Goal: Task Accomplishment & Management: Manage account settings

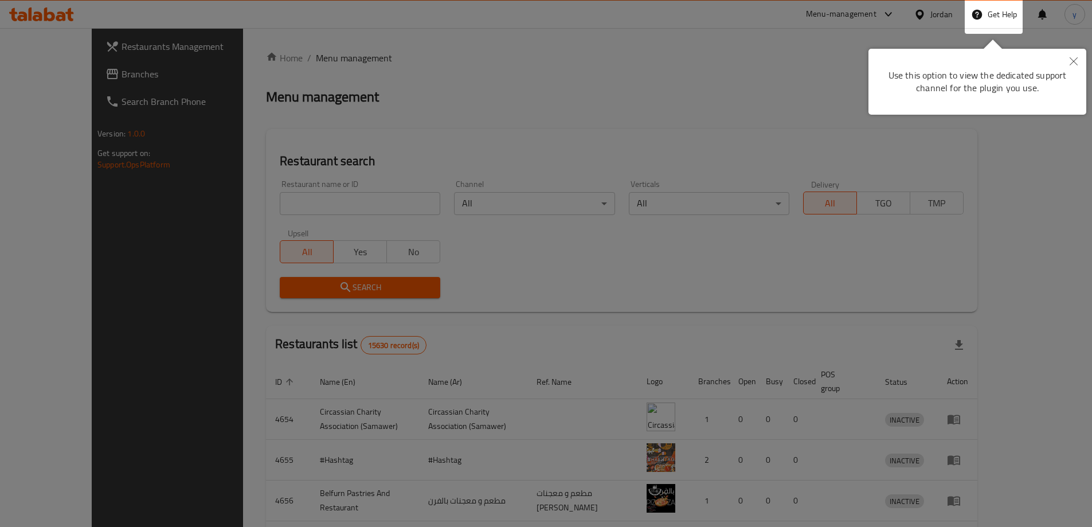
drag, startPoint x: 339, startPoint y: 148, endPoint x: 335, endPoint y: 121, distance: 27.2
click at [339, 140] on div at bounding box center [546, 334] width 1092 height 669
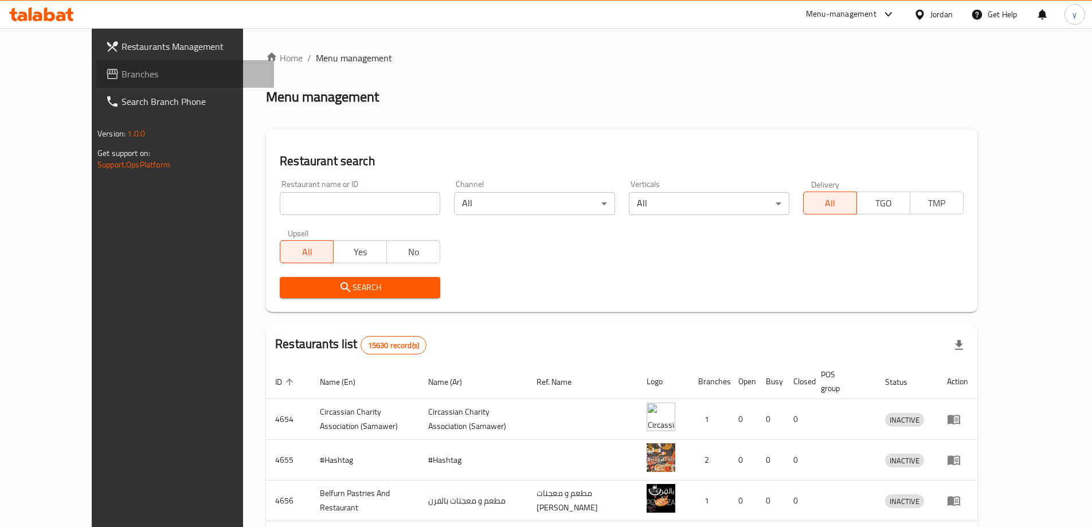
click at [121, 79] on span "Branches" at bounding box center [192, 74] width 143 height 14
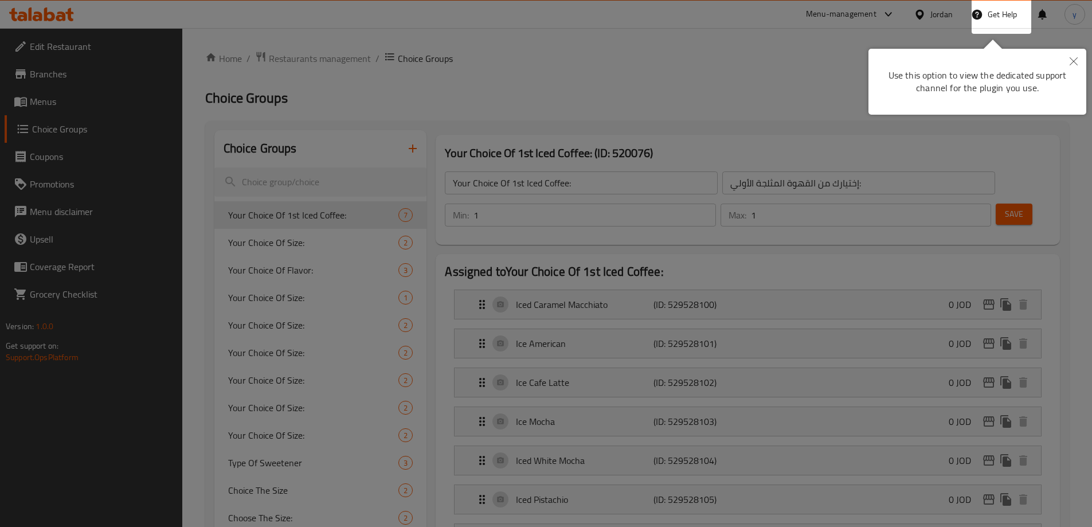
click at [668, 69] on div at bounding box center [546, 263] width 1092 height 527
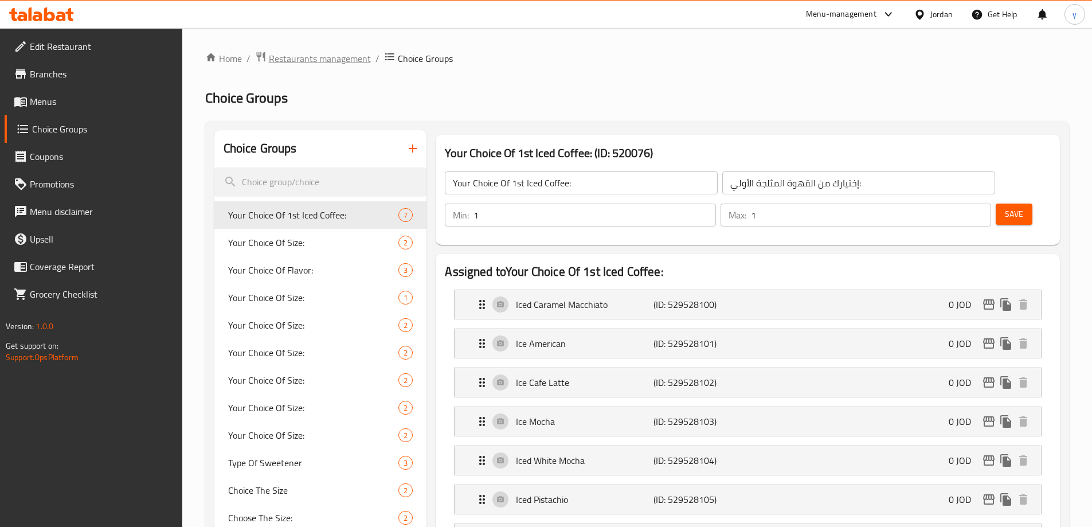
click at [323, 57] on span "Restaurants management" at bounding box center [320, 59] width 102 height 14
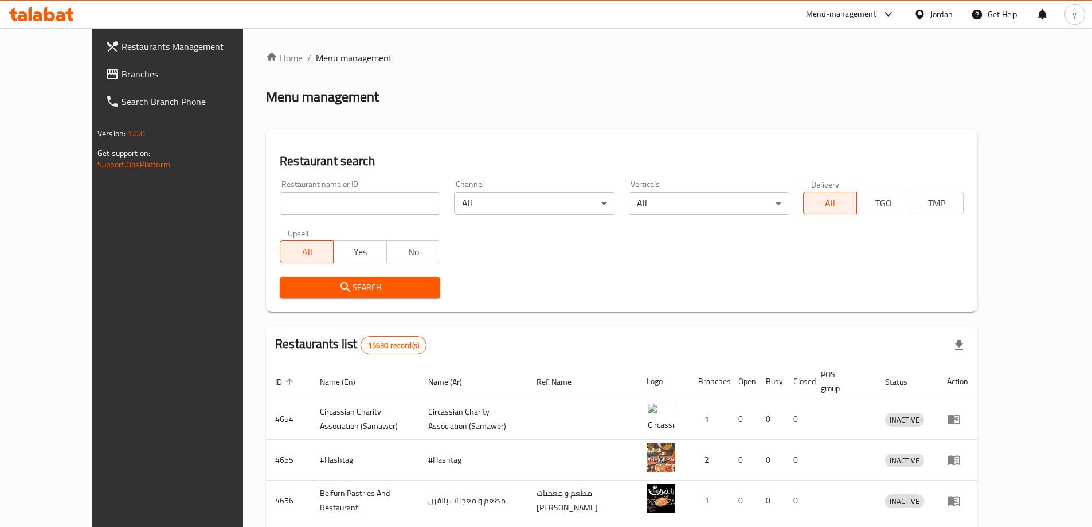
click at [121, 76] on span "Branches" at bounding box center [192, 74] width 143 height 14
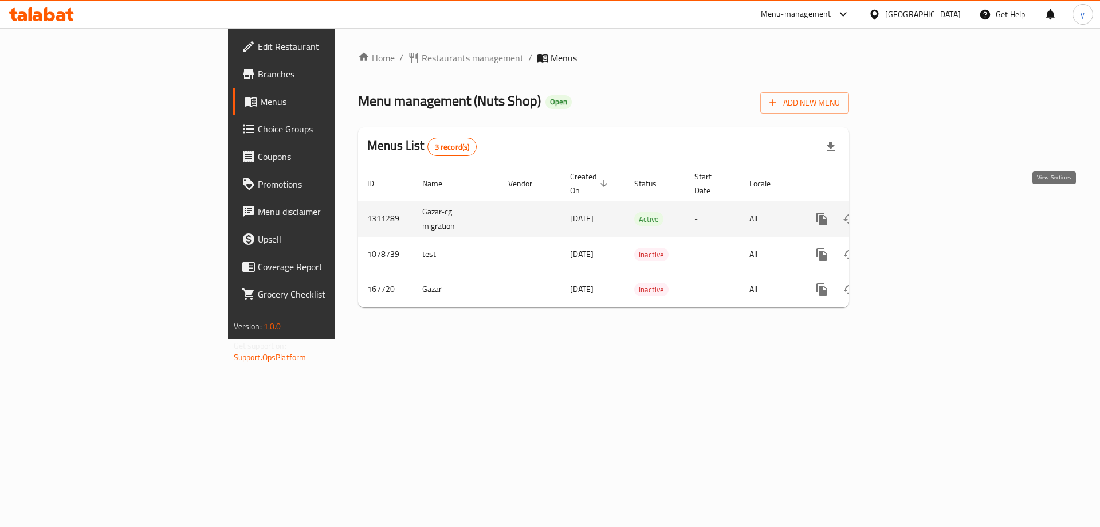
click at [912, 212] on icon "enhanced table" at bounding box center [905, 219] width 14 height 14
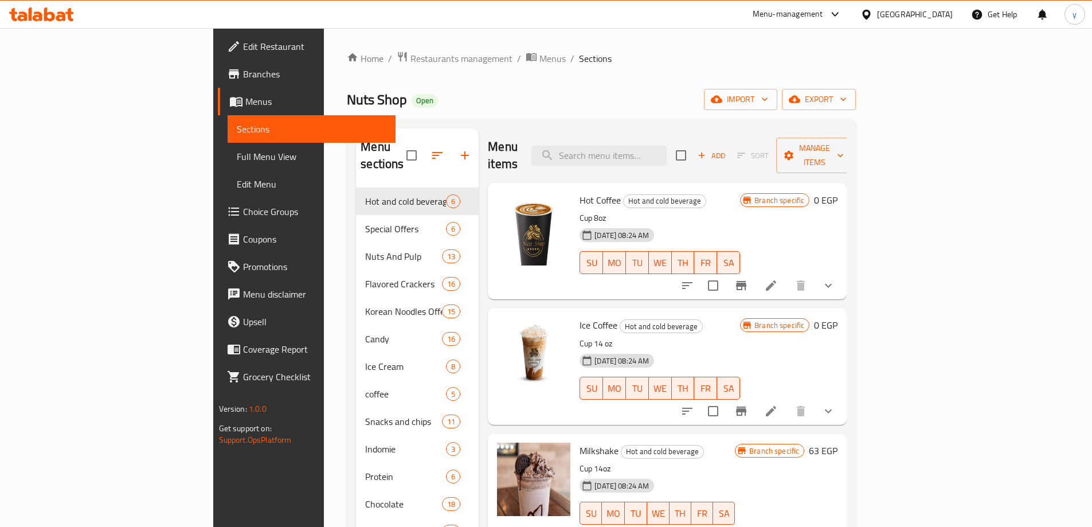
click at [243, 209] on span "Choice Groups" at bounding box center [314, 212] width 143 height 14
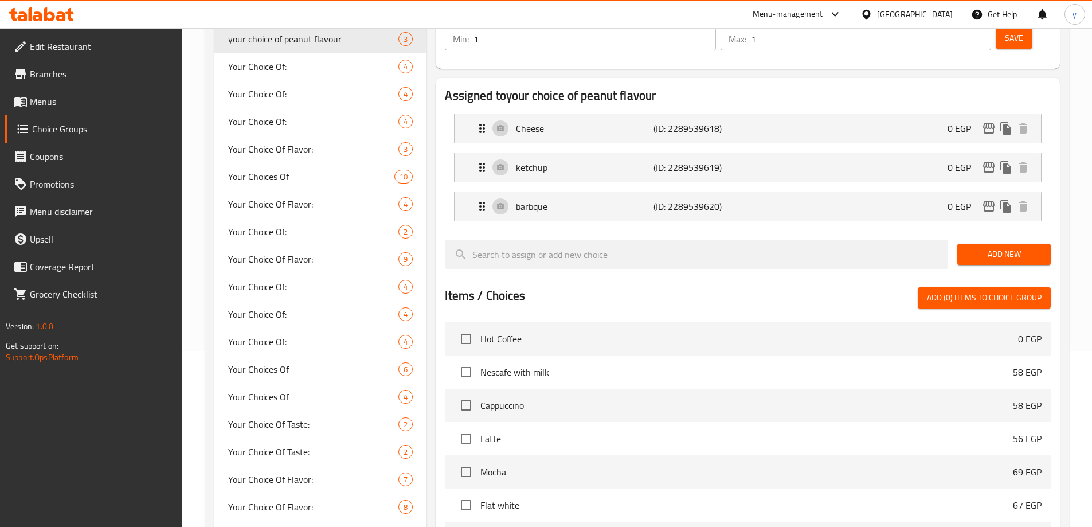
scroll to position [573, 0]
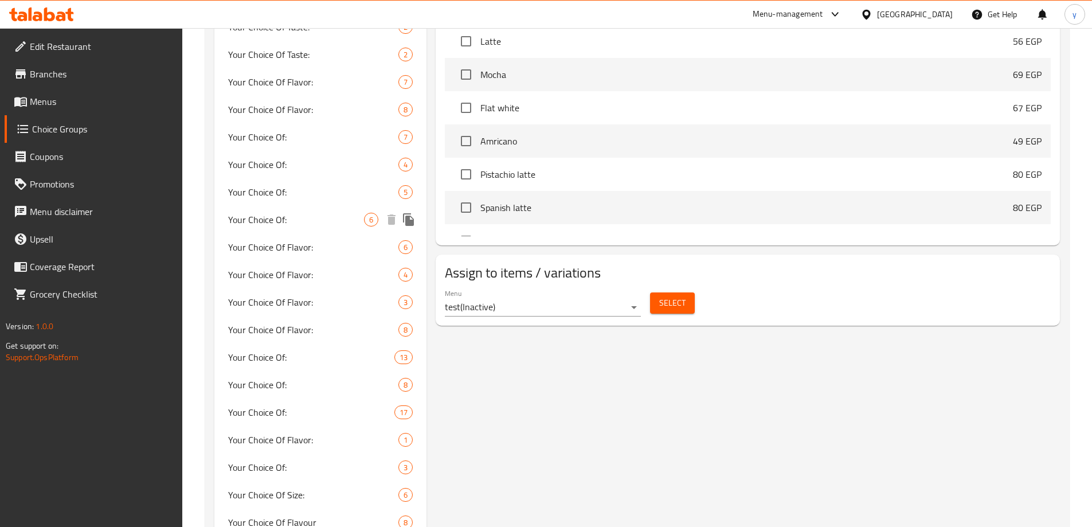
click at [304, 217] on span "Your Choice Of:" at bounding box center [296, 220] width 136 height 14
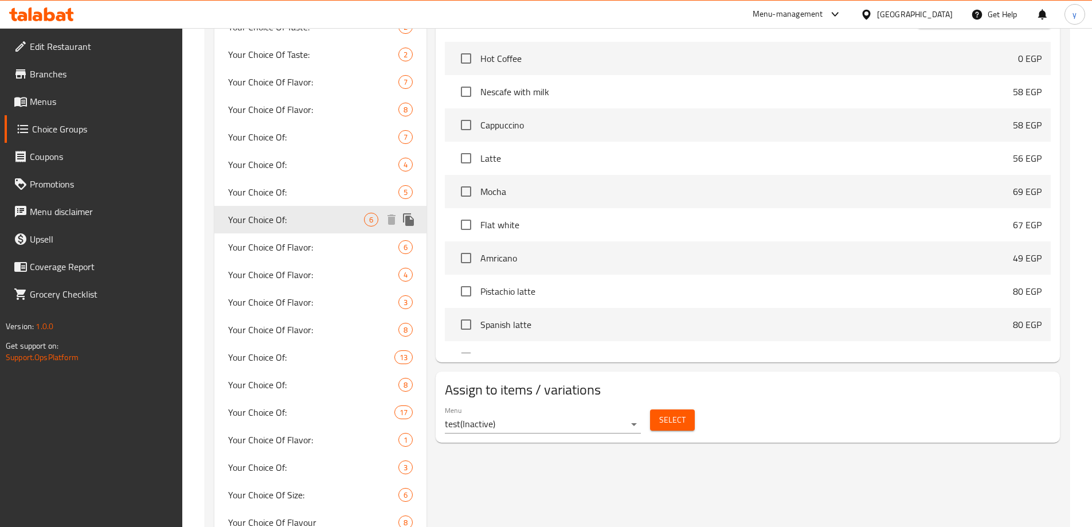
type input "Your Choice Of:"
type input "إختيارك من:"
click at [305, 245] on span "Your Choice Of Flavor:" at bounding box center [296, 247] width 136 height 14
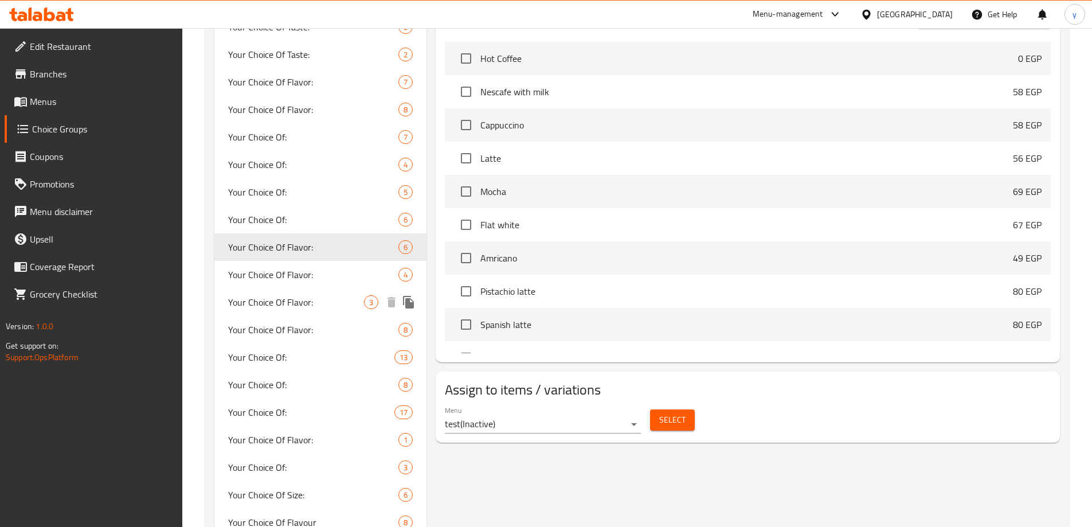
type input "Your Choice Of Flavor:"
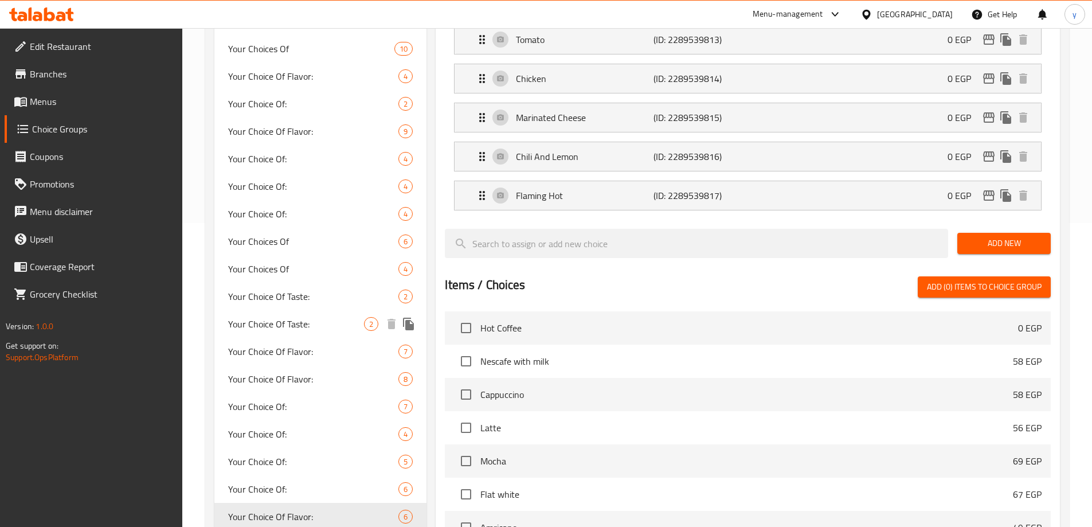
scroll to position [458, 0]
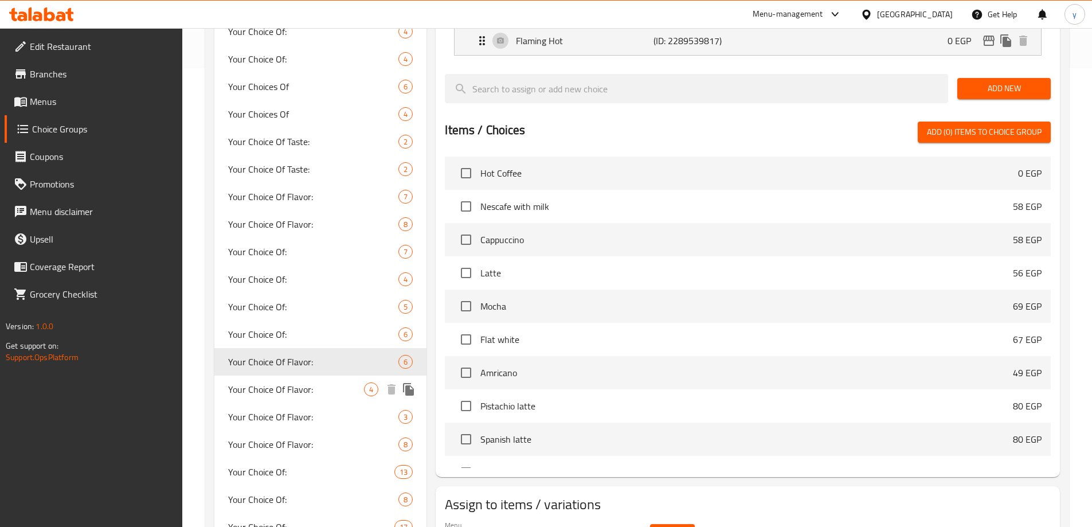
click at [301, 392] on span "Your Choice Of Flavor:" at bounding box center [296, 389] width 136 height 14
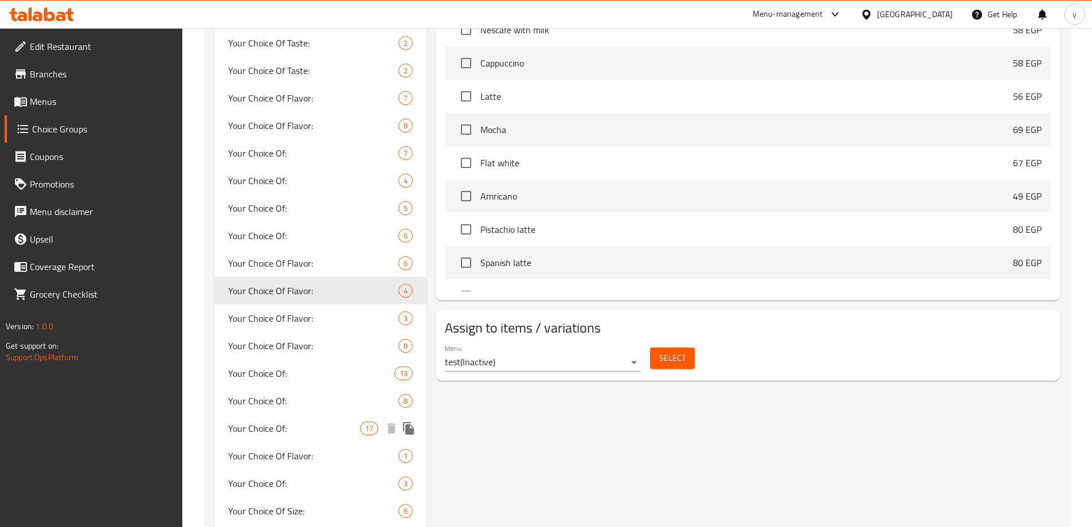
scroll to position [573, 0]
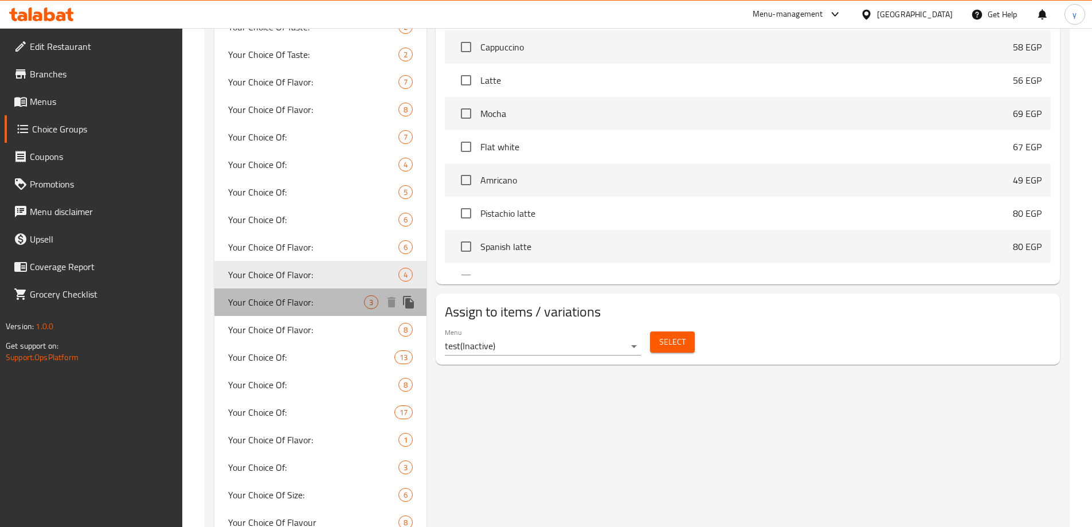
click at [257, 309] on span "Your Choice Of Flavor:" at bounding box center [296, 302] width 136 height 14
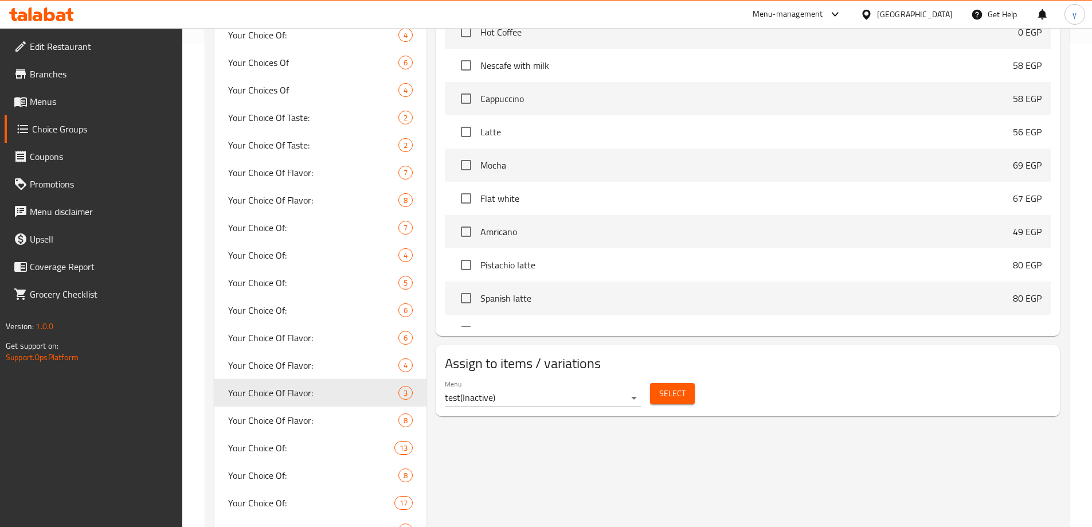
scroll to position [516, 0]
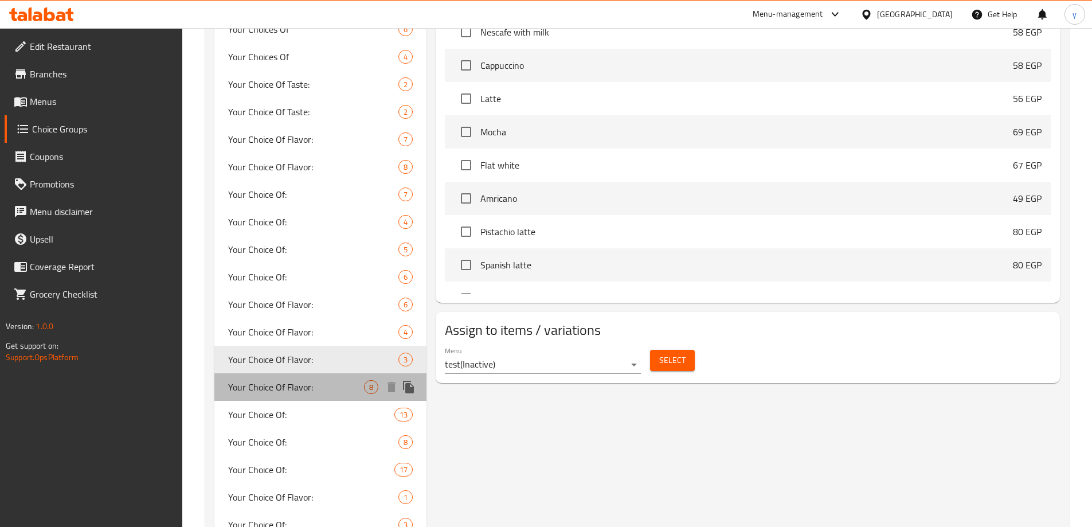
click at [285, 384] on span "Your Choice Of Flavor:" at bounding box center [296, 387] width 136 height 14
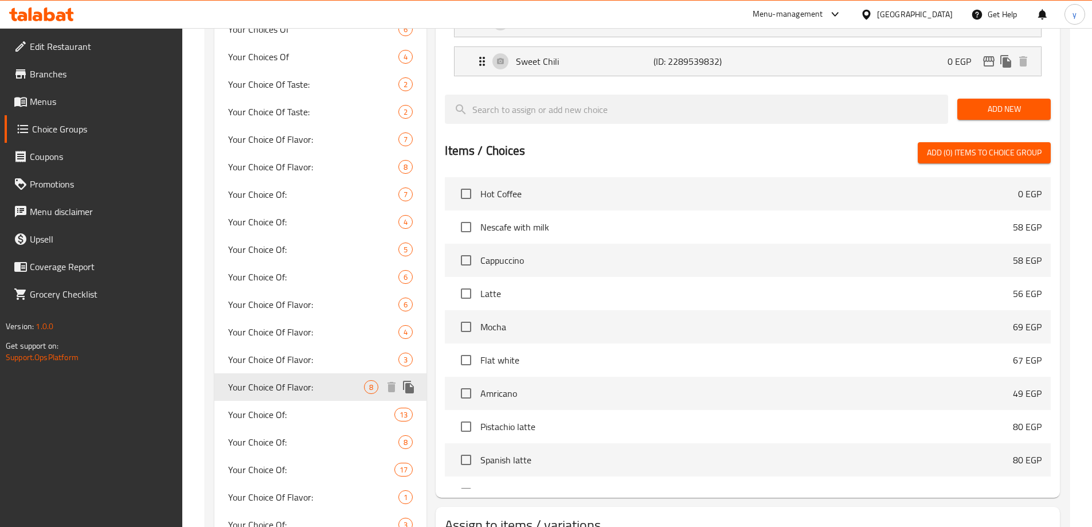
type input "اختيارك من النكهة:"
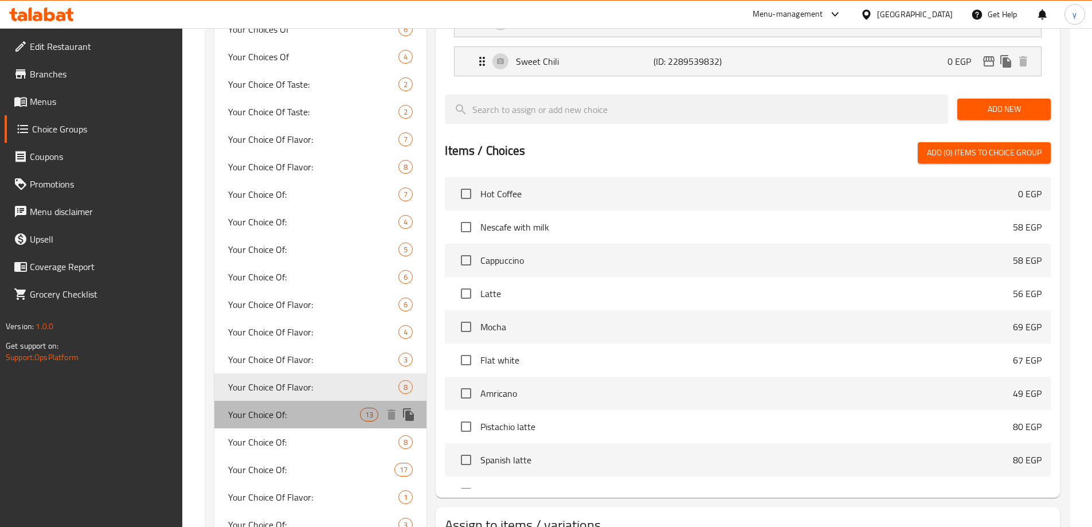
click at [277, 411] on span "Your Choice Of:" at bounding box center [294, 414] width 132 height 14
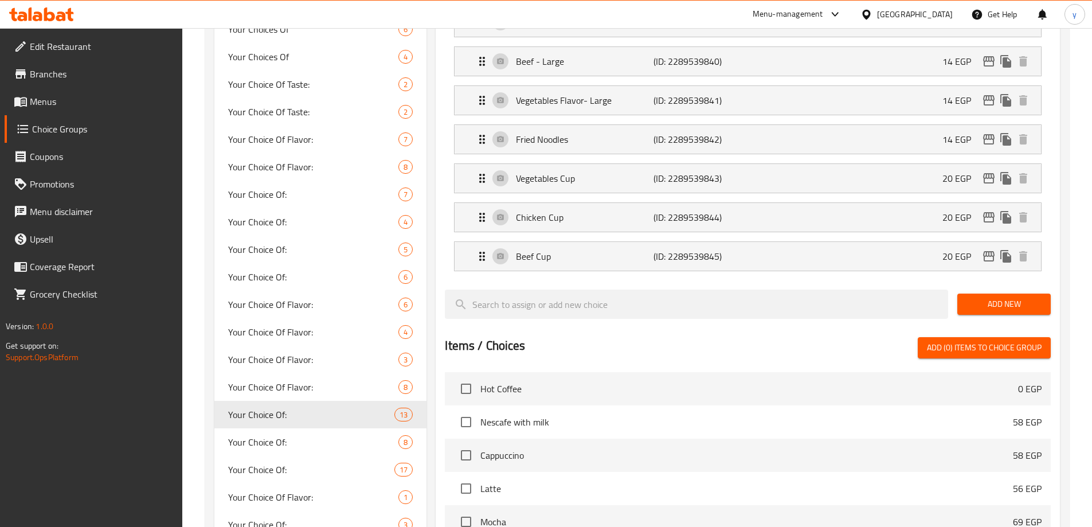
type input "Your Choice Of:"
type input "إختيارك من:"
type input "6"
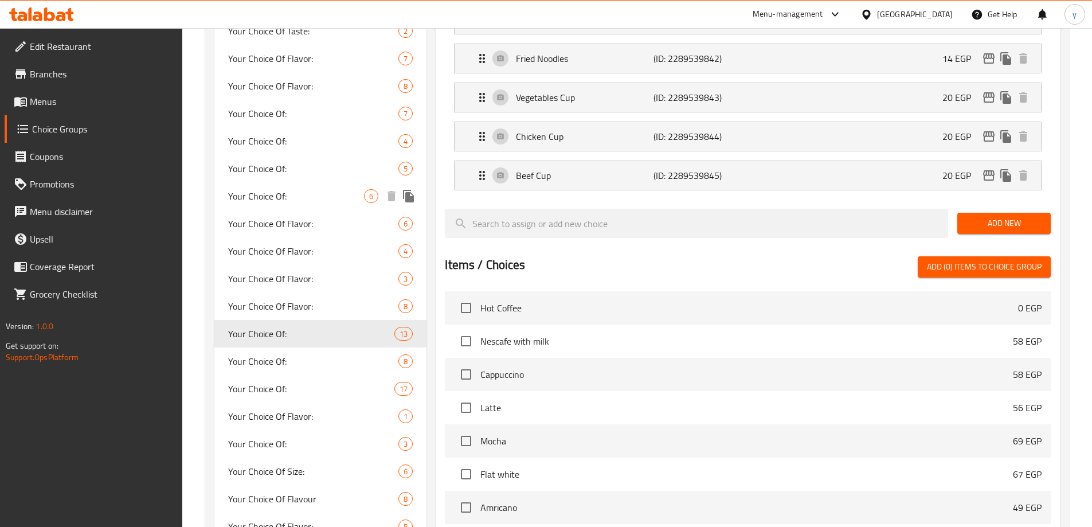
scroll to position [630, 0]
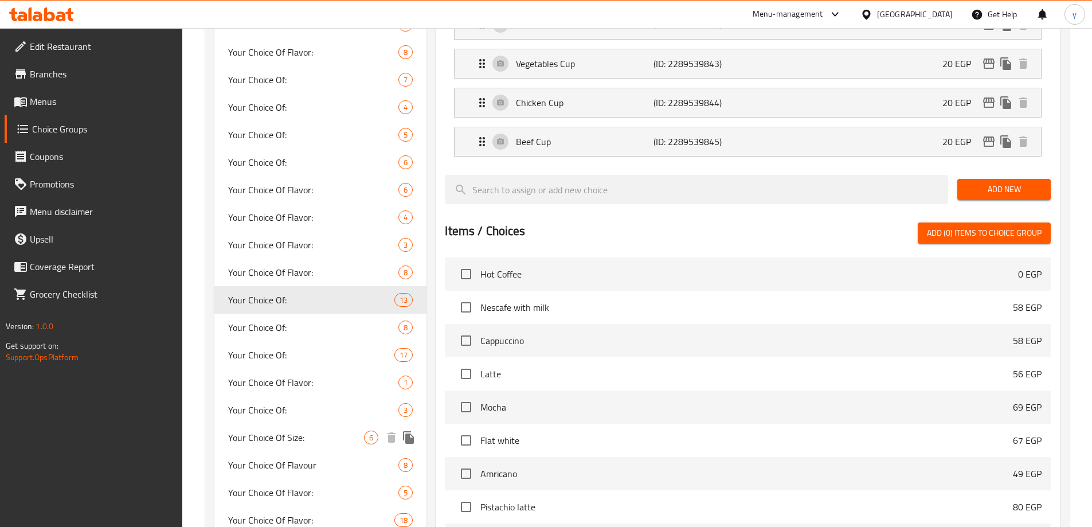
click at [331, 427] on div "Your Choice Of Size: 6" at bounding box center [320, 437] width 213 height 28
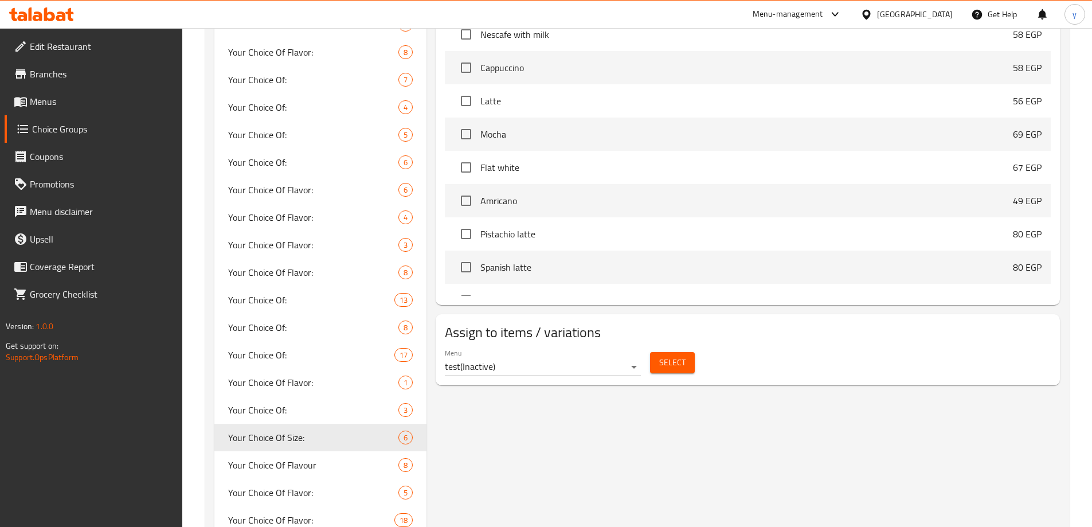
type input "Your Choice Of Size:"
type input "إختيارك من الحجم:"
type input "3"
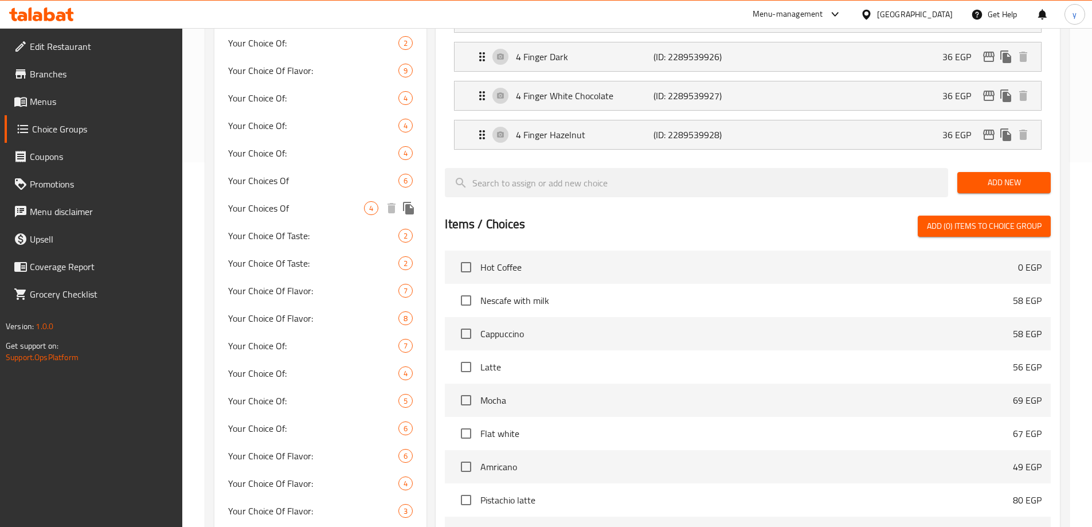
scroll to position [344, 0]
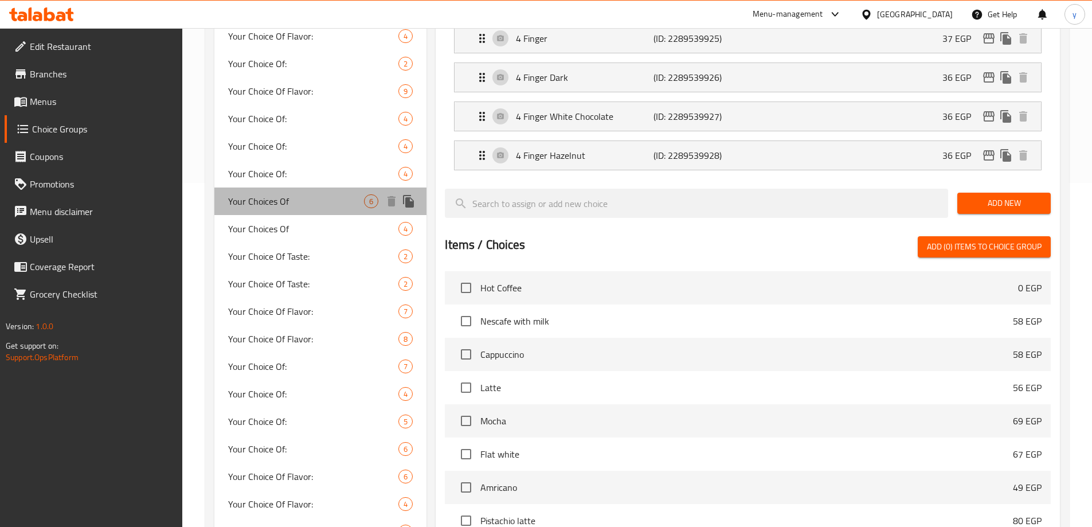
click at [284, 205] on span "Your Choices Of" at bounding box center [296, 201] width 136 height 14
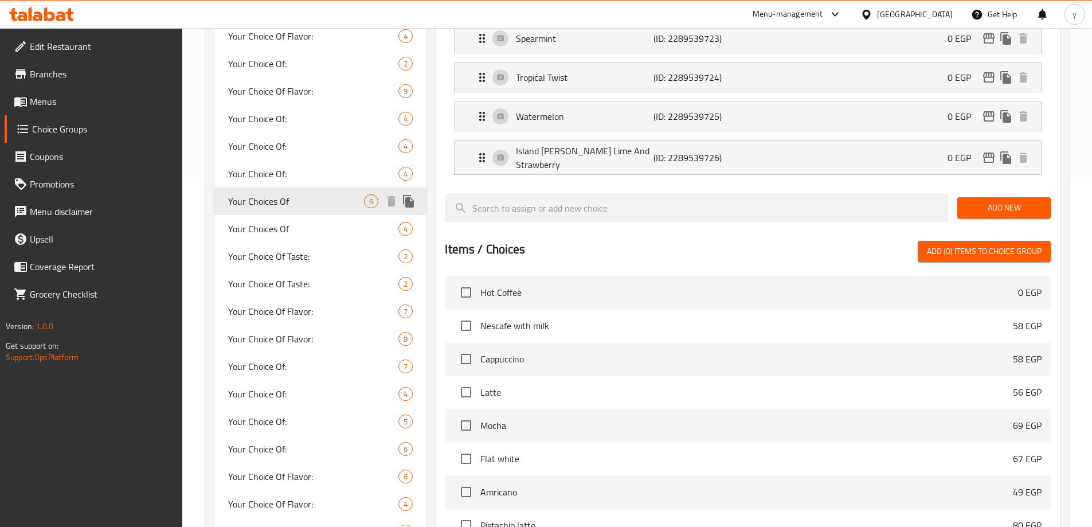
type input "Your Choices Of"
type input "اختيارك من"
type input "1"
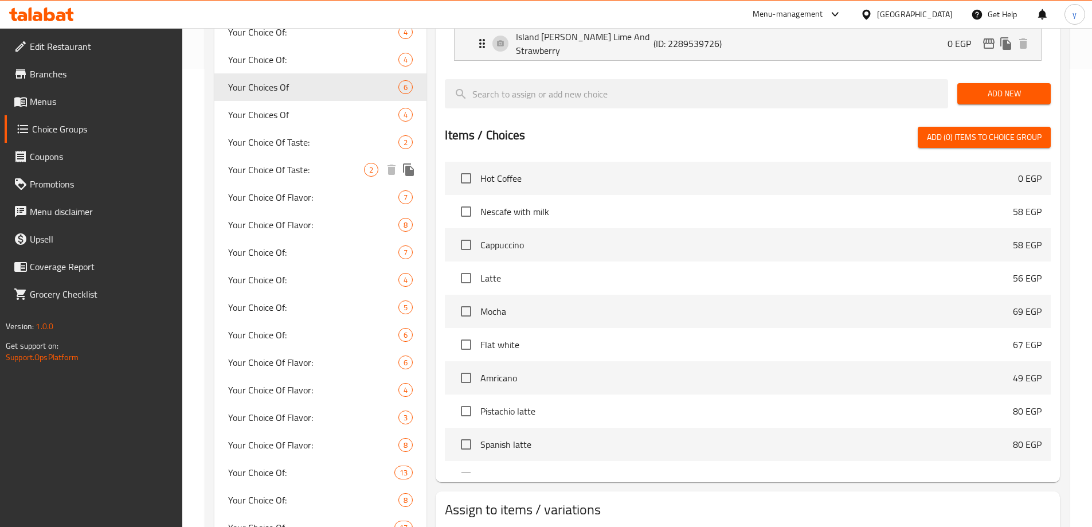
scroll to position [458, 0]
click at [317, 327] on span "Your Choice Of:" at bounding box center [296, 334] width 136 height 14
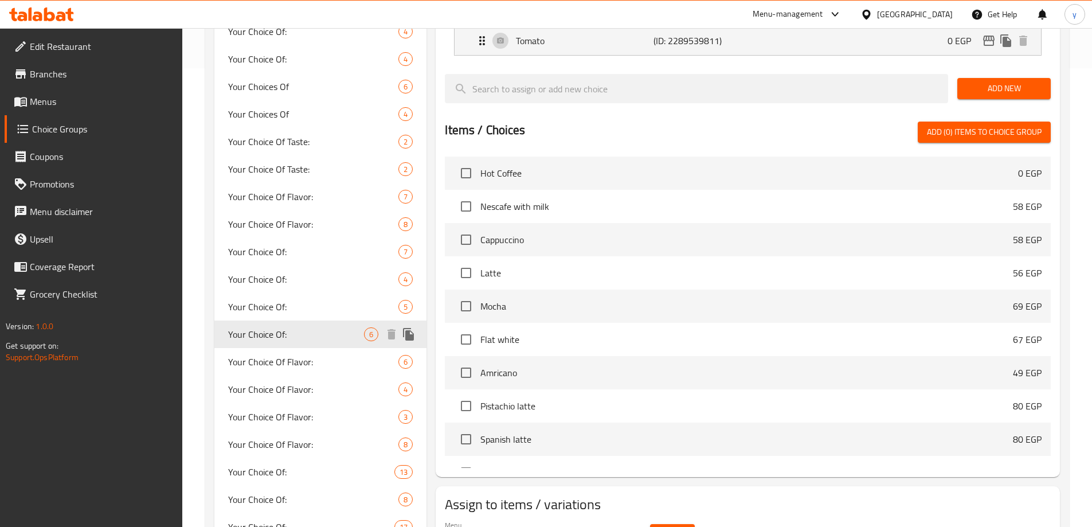
type input "Your Choice Of:"
type input "إختيارك من:"
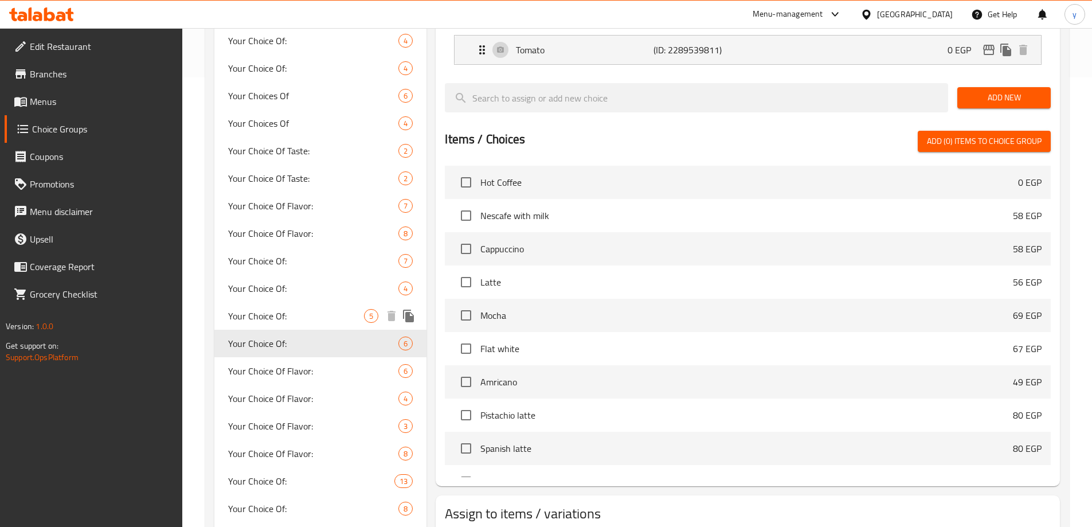
scroll to position [516, 0]
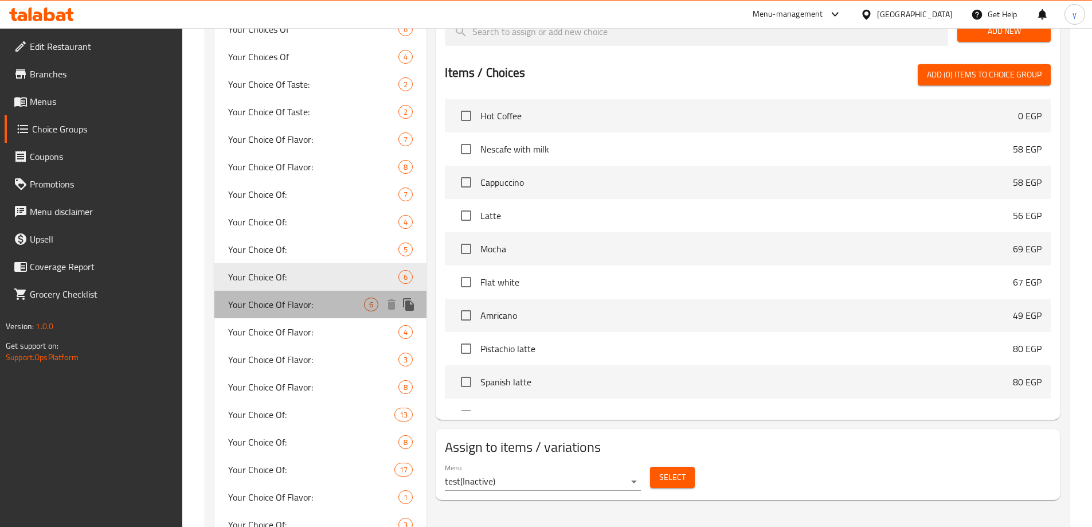
click at [290, 297] on span "Your Choice Of Flavor:" at bounding box center [296, 304] width 136 height 14
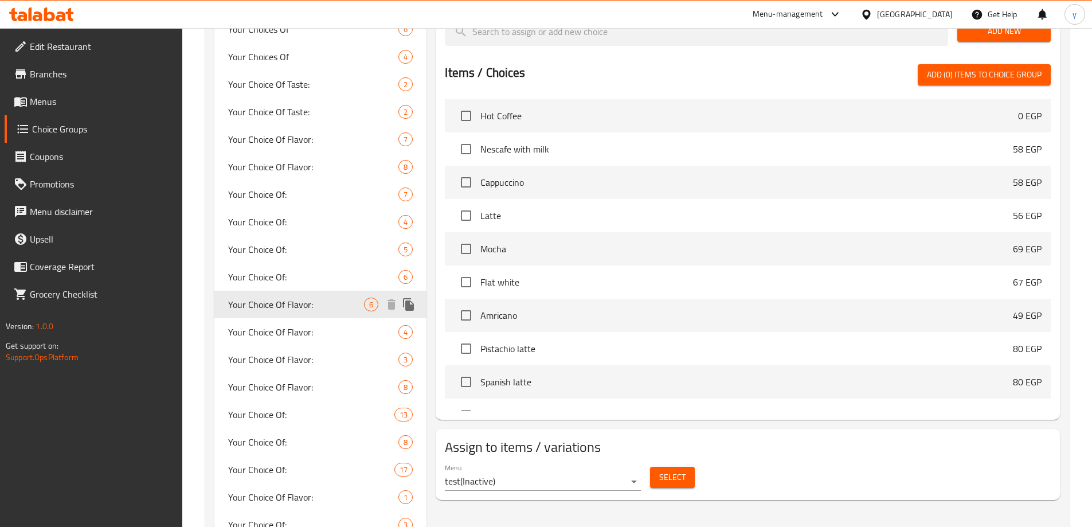
type input "Your Choice Of Flavor:"
type input "اختيارك من النكهة:"
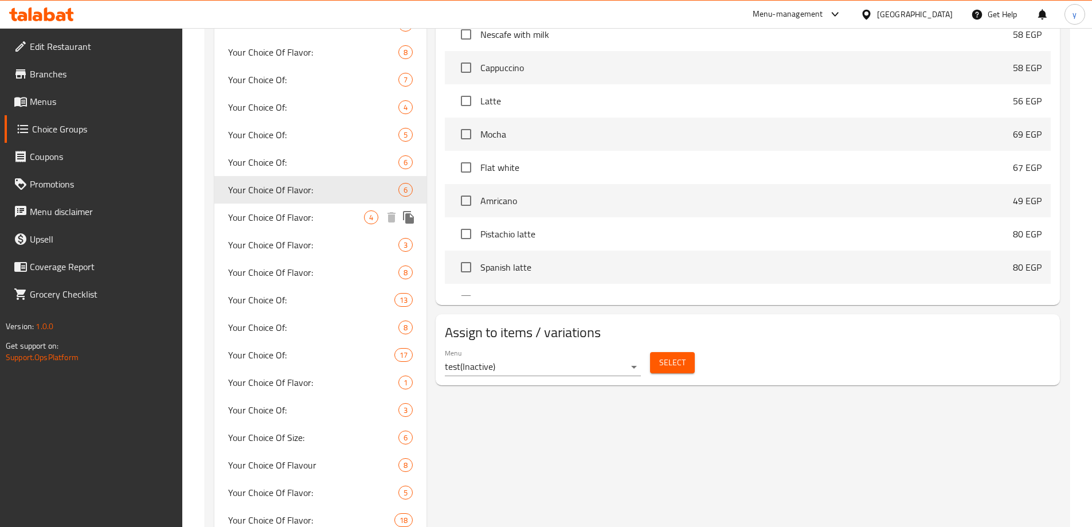
scroll to position [688, 0]
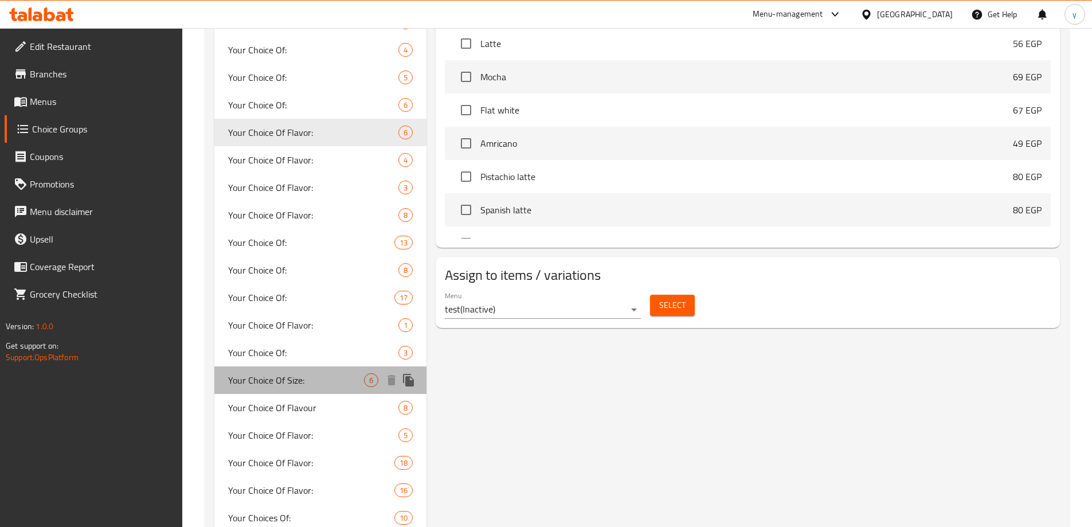
click at [279, 378] on span "Your Choice Of Size:" at bounding box center [296, 380] width 136 height 14
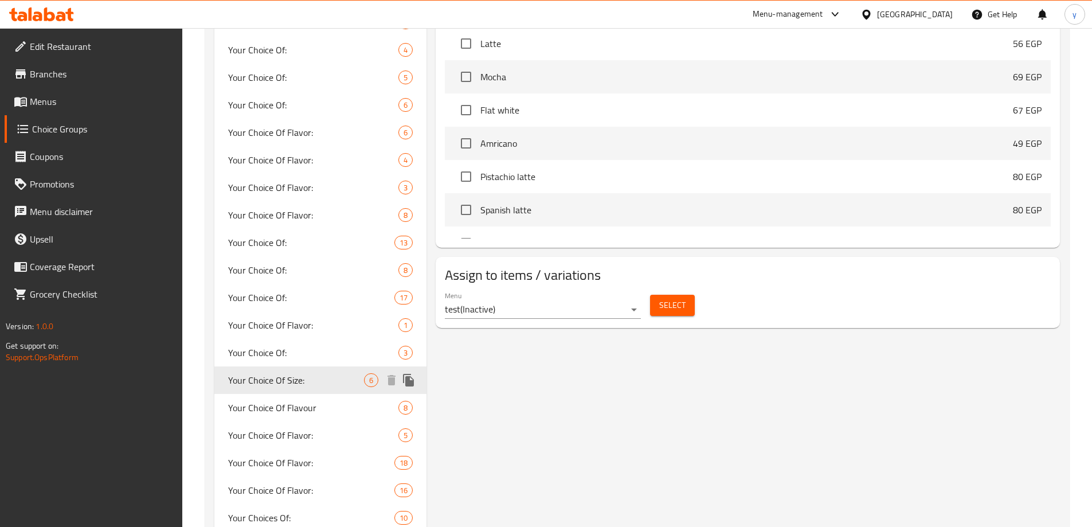
type input "Your Choice Of Size:"
type input "إختيارك من الحجم:"
type input "3"
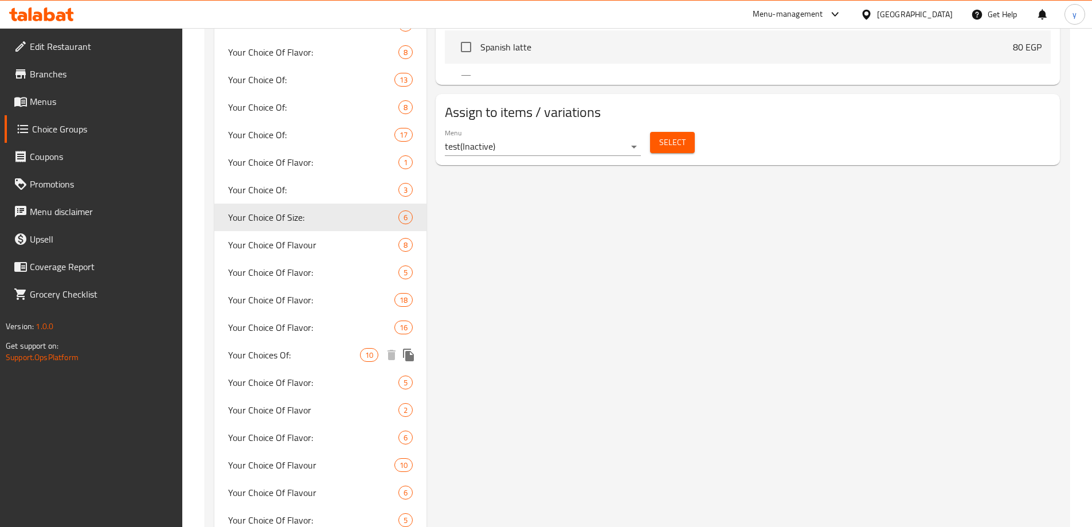
scroll to position [860, 0]
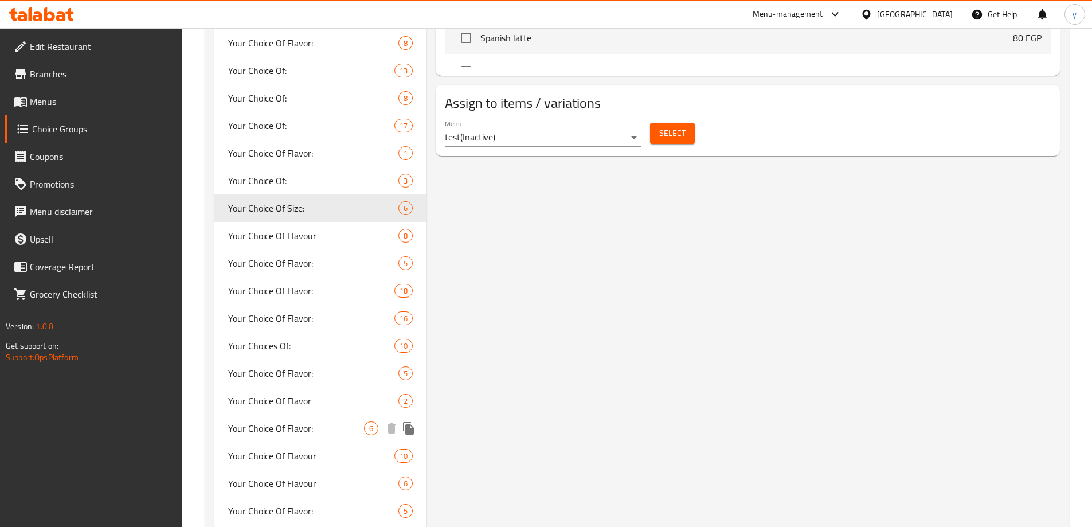
click at [268, 429] on span "Your Choice Of Flavor:" at bounding box center [296, 428] width 136 height 14
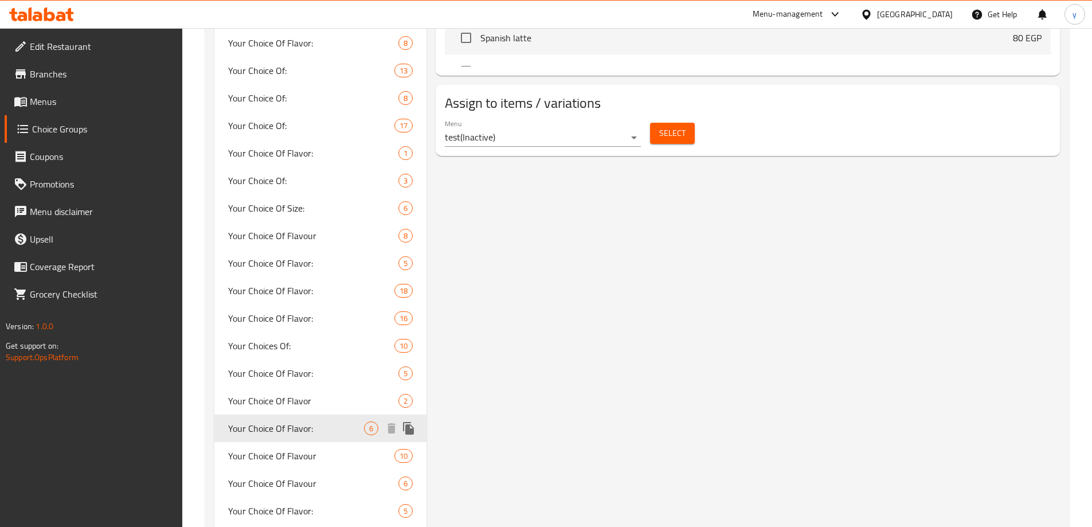
type input "Your Choice Of Flavor:"
type input "اختيارك من النكهة:"
type input "1"
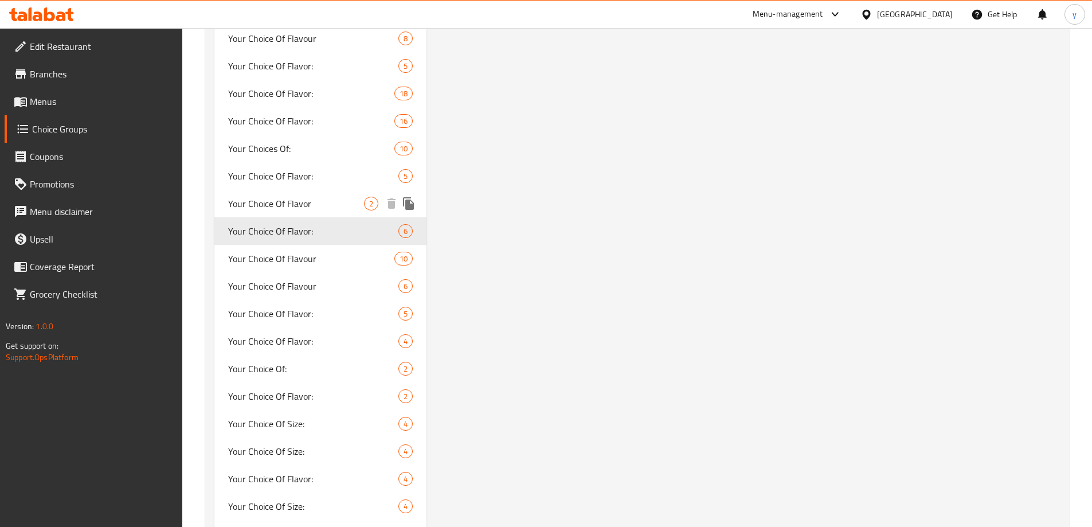
scroll to position [1089, 0]
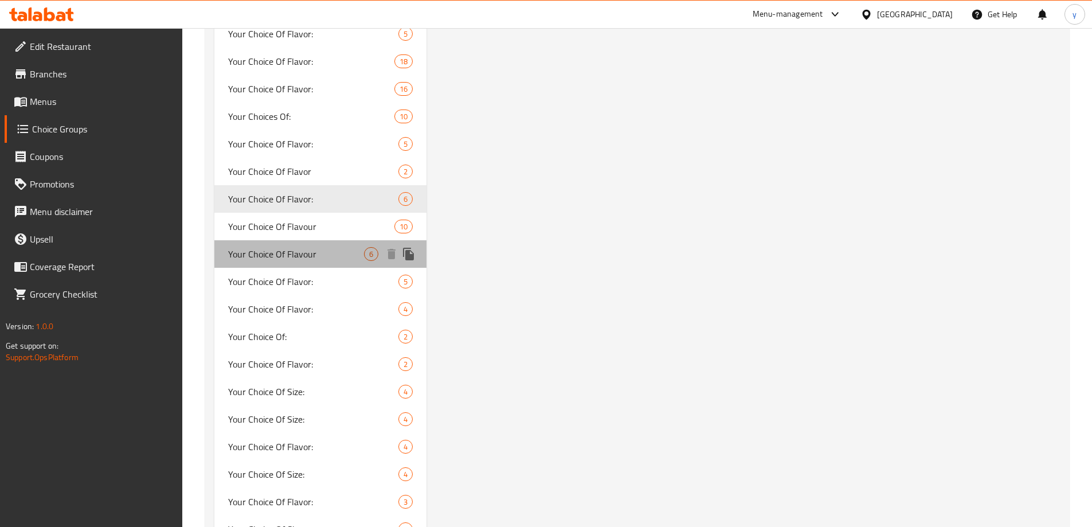
click at [274, 248] on span "Your Choice Of Flavour" at bounding box center [296, 254] width 136 height 14
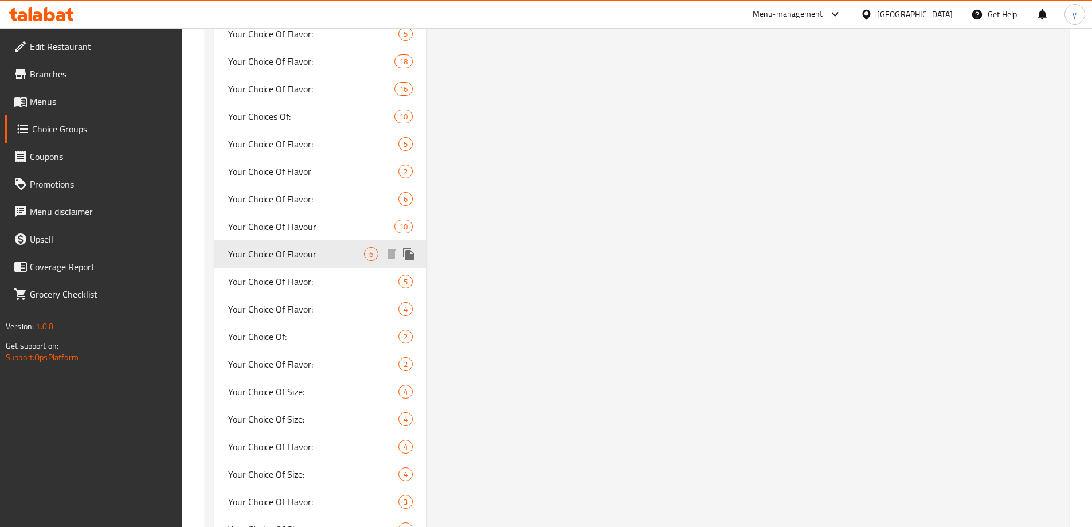
type input "Your Choice Of Flavour"
type input "اختيارك من النكهه"
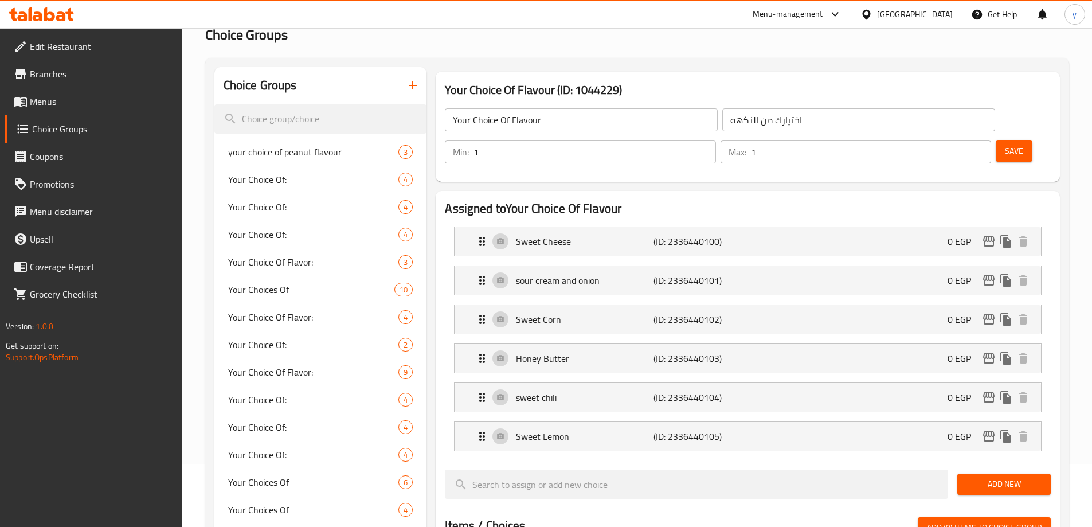
scroll to position [57, 0]
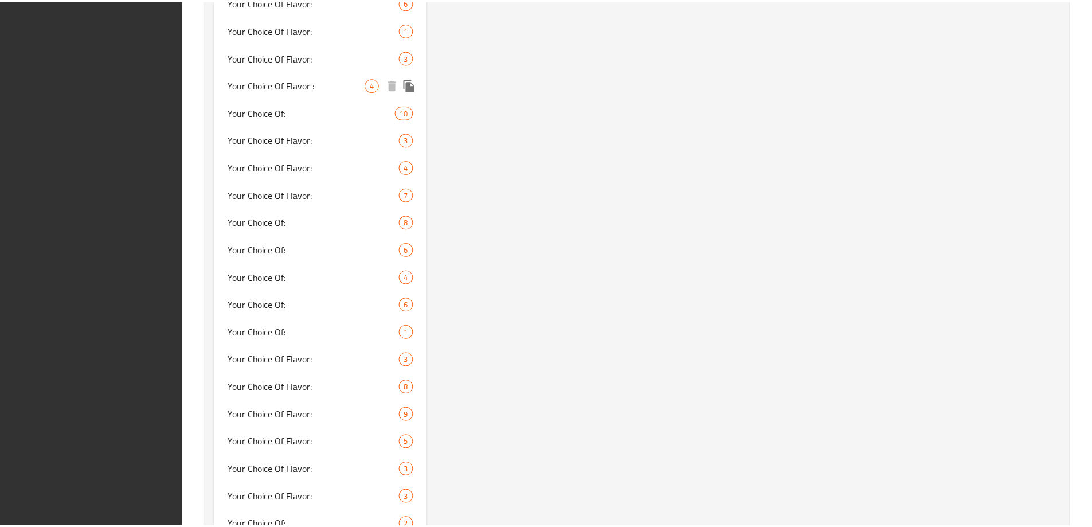
scroll to position [2874, 0]
